Goal: Task Accomplishment & Management: Manage account settings

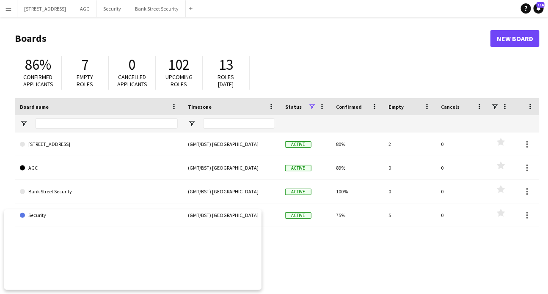
scroll to position [28, 0]
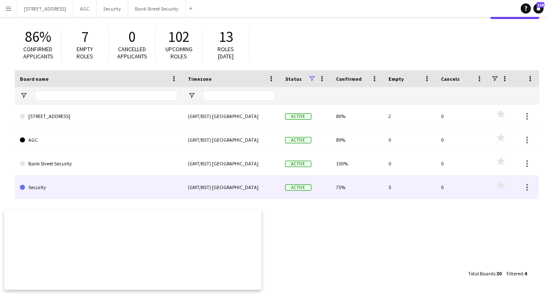
click at [36, 185] on link "Security" at bounding box center [99, 188] width 158 height 24
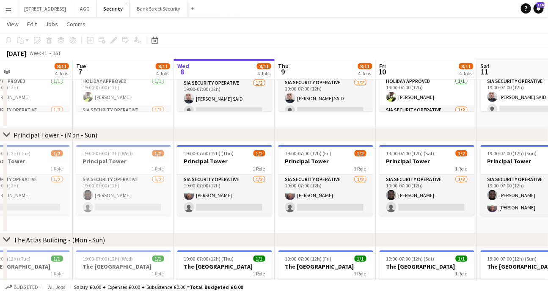
scroll to position [0, 339]
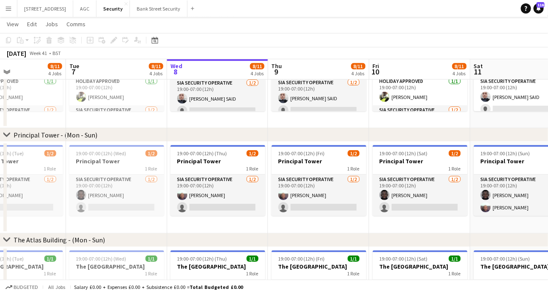
drag, startPoint x: 146, startPoint y: 231, endPoint x: 212, endPoint y: 218, distance: 67.3
click at [212, 218] on app-calendar-viewport "Fri 3 10/13 4 Jobs Sat 4 9/12 4 Jobs Sun 5 9/12 4 Jobs Mon 6 8/11 4 Jobs Tue 7 …" at bounding box center [274, 197] width 548 height 552
click at [201, 159] on h3 "Principal Tower" at bounding box center [218, 161] width 95 height 8
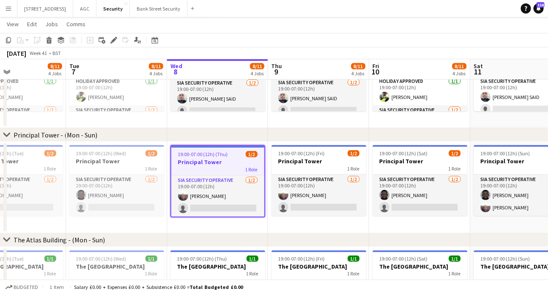
click at [211, 154] on span "19:00-07:00 (12h) (Thu)" at bounding box center [203, 154] width 50 height 6
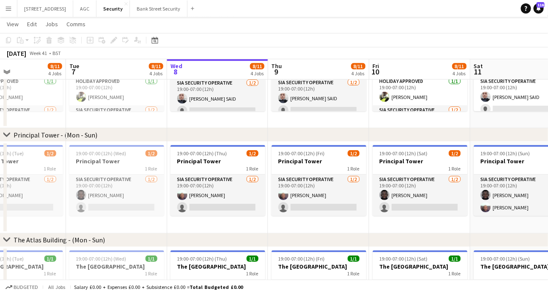
click at [211, 154] on span "19:00-07:00 (12h) (Thu)" at bounding box center [202, 153] width 50 height 6
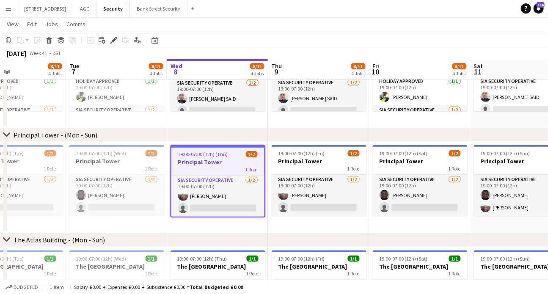
click at [110, 40] on icon "Edit" at bounding box center [113, 40] width 7 height 7
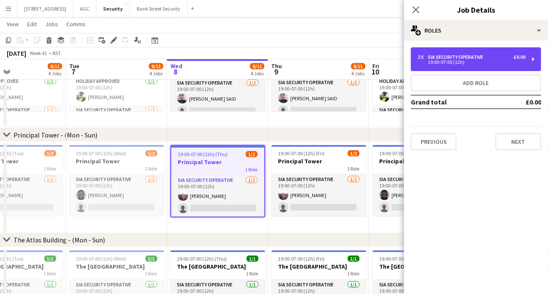
click at [535, 58] on div "2 x SIA Security Operative £0.00 19:00-07:00 (12h)" at bounding box center [476, 59] width 130 height 24
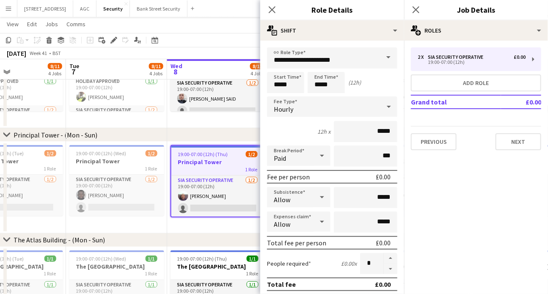
click at [383, 57] on span at bounding box center [389, 57] width 18 height 20
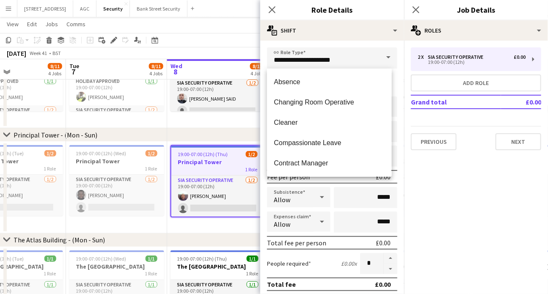
click at [382, 57] on span at bounding box center [389, 57] width 18 height 20
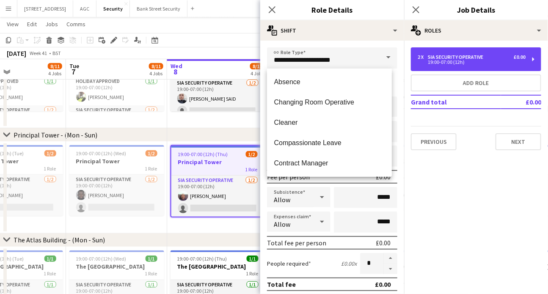
click at [531, 57] on div "2 x SIA Security Operative £0.00 19:00-07:00 (12h)" at bounding box center [476, 59] width 130 height 24
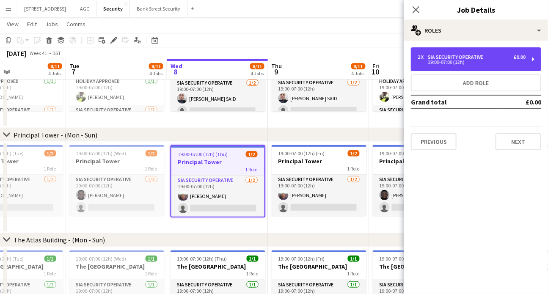
click at [531, 58] on div "2 x SIA Security Operative £0.00 19:00-07:00 (12h)" at bounding box center [476, 59] width 130 height 24
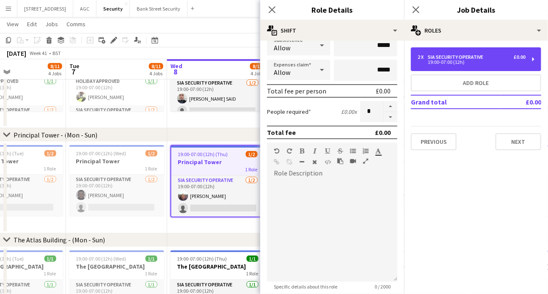
scroll to position [154, 0]
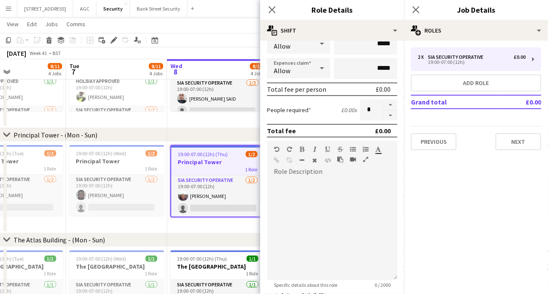
click at [387, 101] on button "button" at bounding box center [391, 104] width 14 height 11
type input "*"
click at [275, 9] on icon "Close pop-in" at bounding box center [272, 9] width 7 height 7
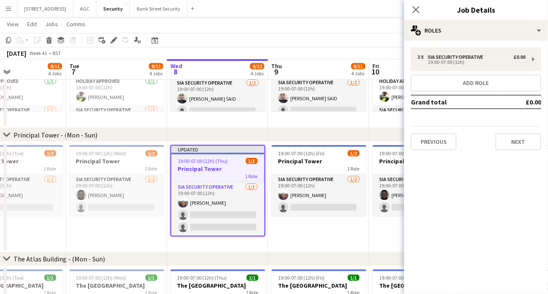
click at [418, 9] on icon "Close pop-in" at bounding box center [416, 9] width 7 height 7
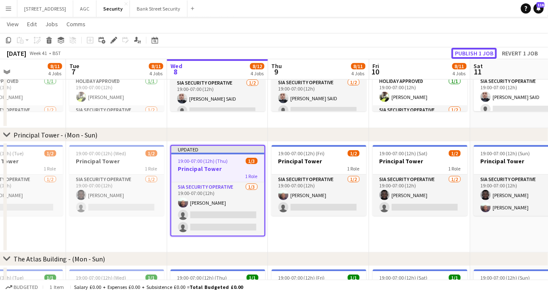
click at [479, 52] on button "Publish 1 job" at bounding box center [474, 53] width 45 height 11
